Goal: Information Seeking & Learning: Check status

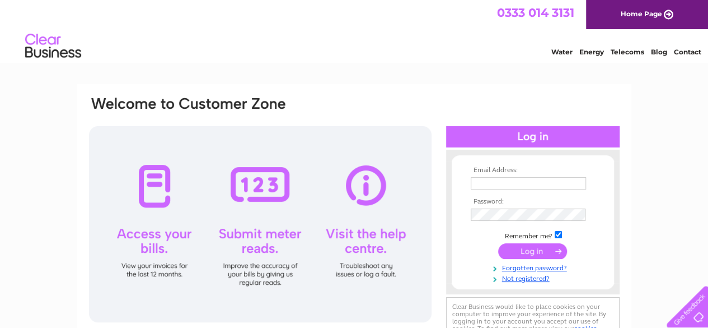
type input "thepirateandbluebelle@gmail.com"
click at [526, 256] on input "submit" at bounding box center [532, 251] width 69 height 16
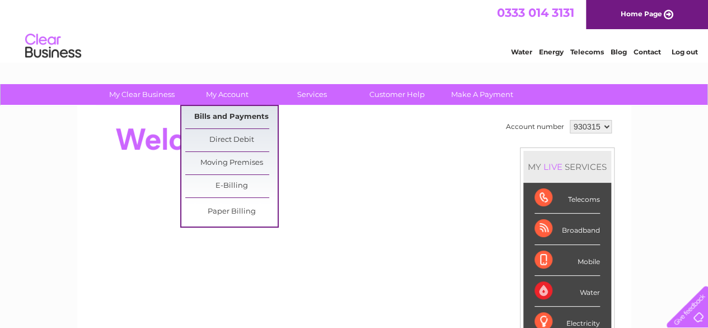
click at [226, 117] on link "Bills and Payments" at bounding box center [231, 117] width 92 height 22
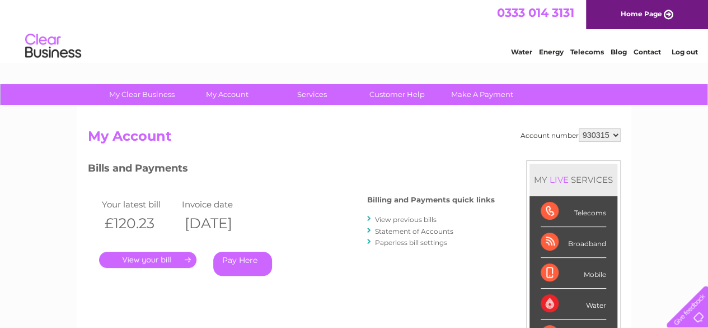
click at [389, 220] on link "View previous bills" at bounding box center [406, 219] width 62 height 8
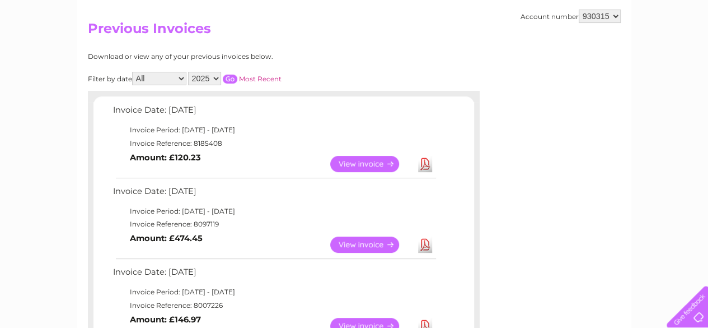
scroll to position [106, 0]
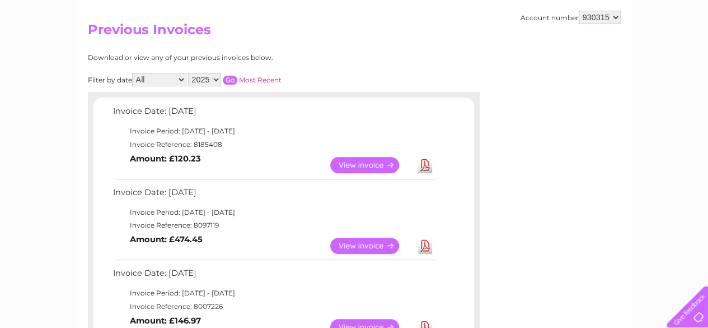
click at [354, 248] on link "View" at bounding box center [371, 245] width 82 height 16
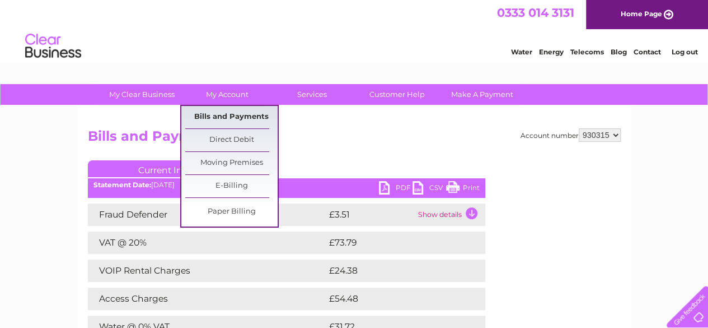
click at [227, 118] on link "Bills and Payments" at bounding box center [231, 117] width 92 height 22
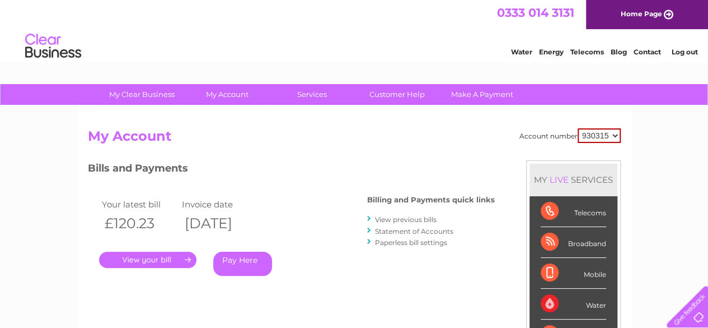
click at [164, 259] on link "." at bounding box center [147, 259] width 97 height 16
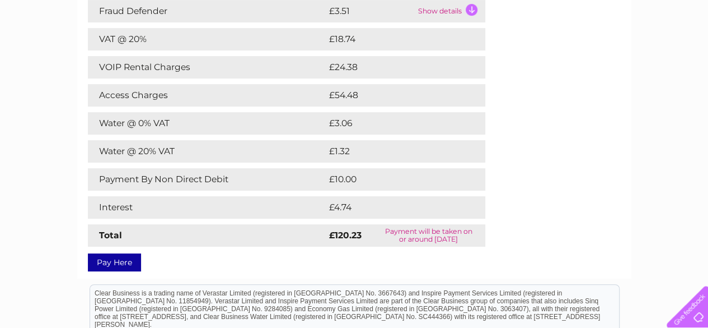
scroll to position [204, 0]
click at [49, 234] on div "My Clear Business Login Details My Details My Preferences Link Account My Accou…" at bounding box center [354, 174] width 708 height 589
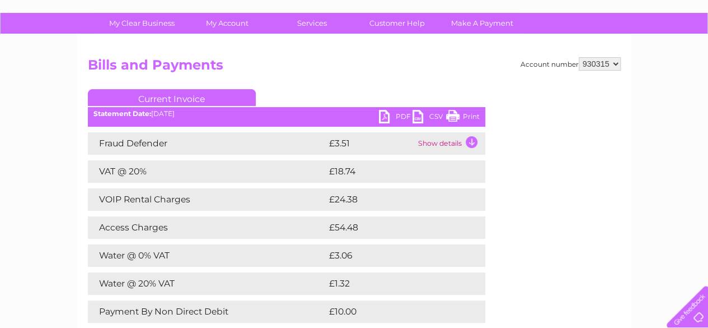
scroll to position [71, 0]
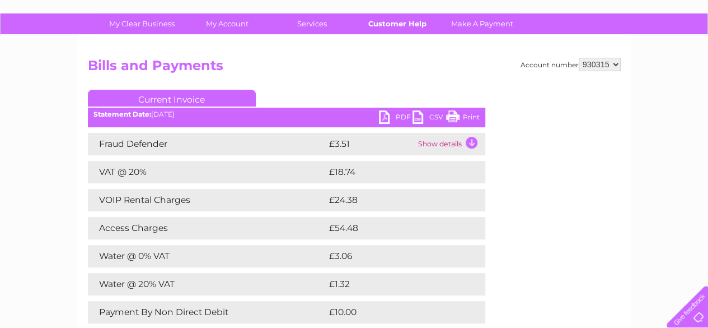
click at [399, 24] on link "Customer Help" at bounding box center [397, 23] width 92 height 21
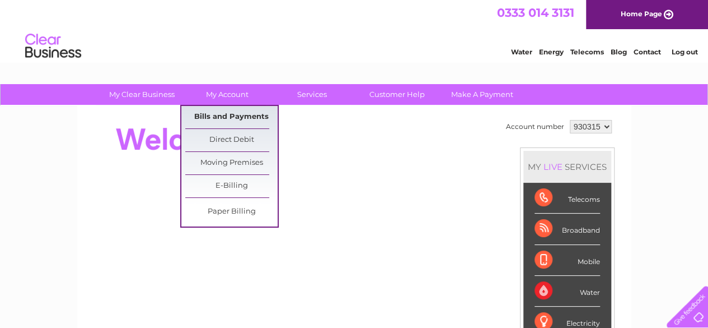
click at [213, 118] on link "Bills and Payments" at bounding box center [231, 117] width 92 height 22
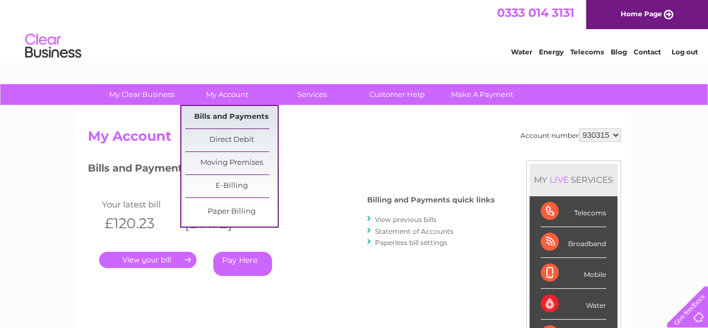
click at [225, 117] on link "Bills and Payments" at bounding box center [231, 117] width 92 height 22
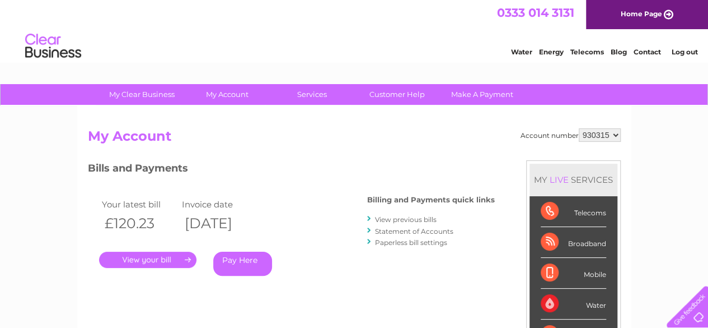
click at [395, 221] on link "View previous bills" at bounding box center [406, 219] width 62 height 8
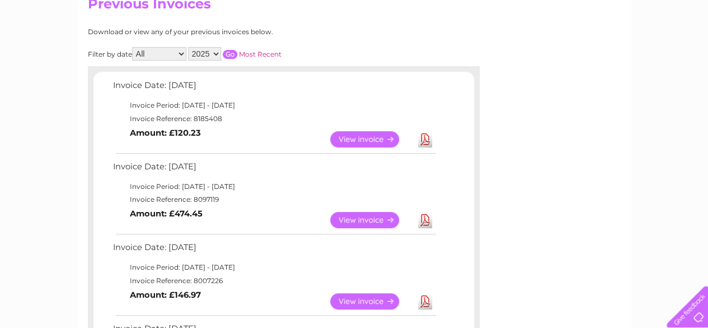
scroll to position [176, 0]
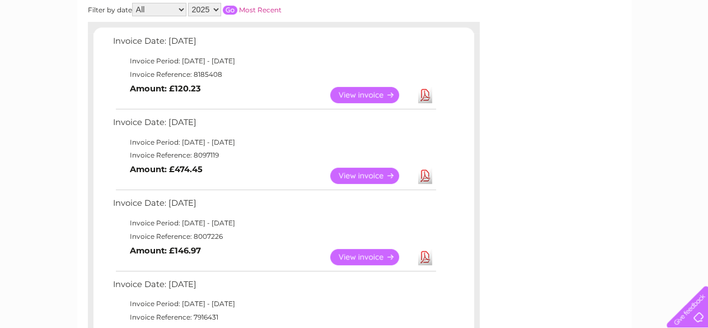
click at [353, 257] on link "View" at bounding box center [371, 257] width 82 height 16
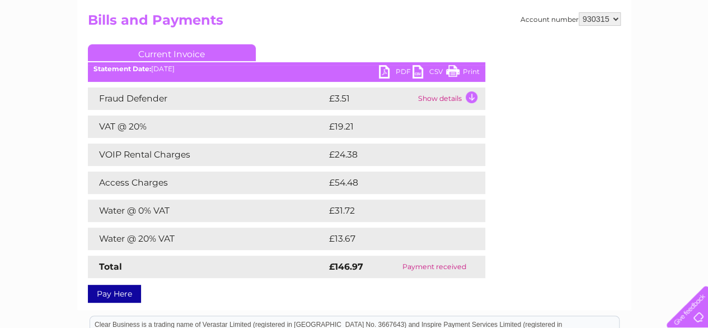
scroll to position [116, 0]
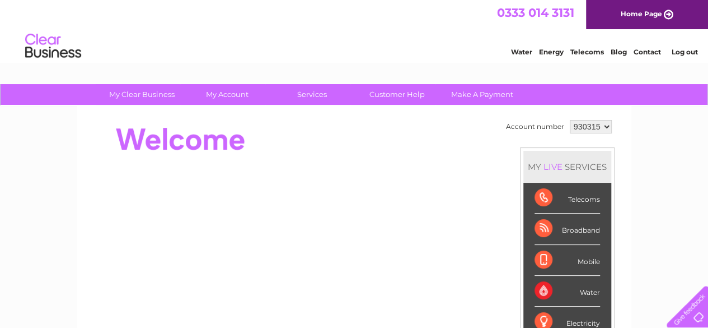
click at [689, 317] on div at bounding box center [685, 304] width 46 height 46
click at [646, 54] on link "Contact" at bounding box center [647, 52] width 27 height 8
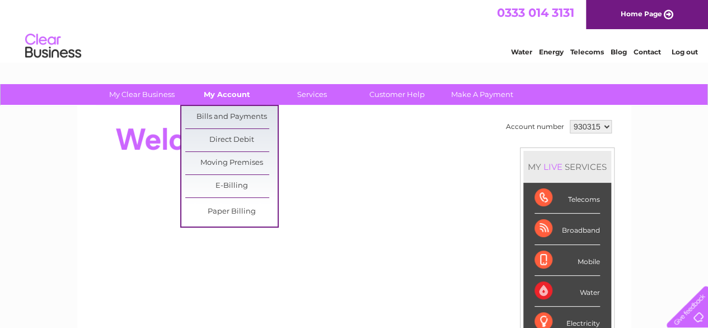
click at [221, 103] on link "My Account" at bounding box center [227, 94] width 92 height 21
click at [221, 115] on link "Bills and Payments" at bounding box center [231, 117] width 92 height 22
